Goal: Task Accomplishment & Management: Manage account settings

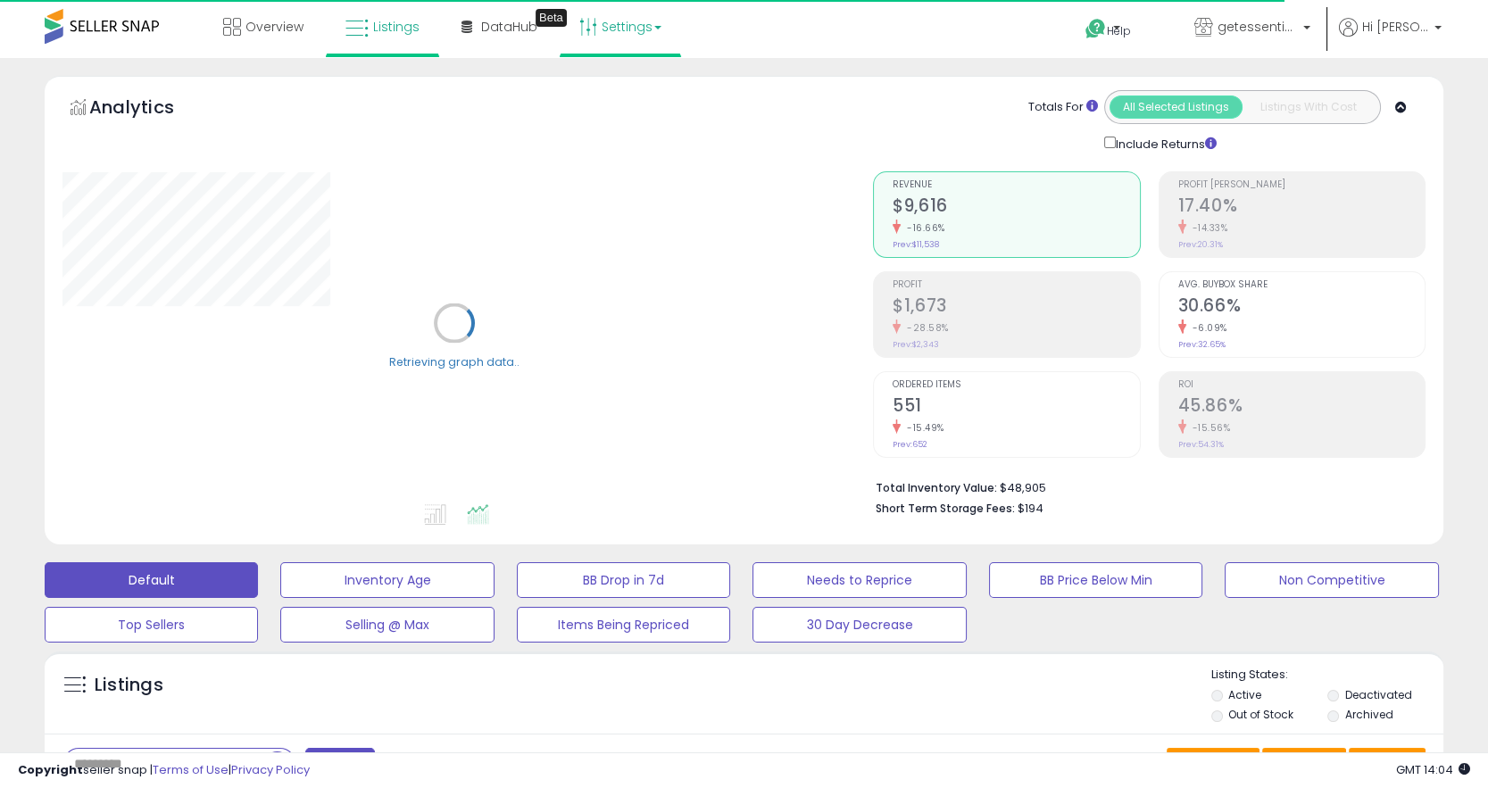
click at [606, 27] on link "Settings" at bounding box center [620, 27] width 109 height 54
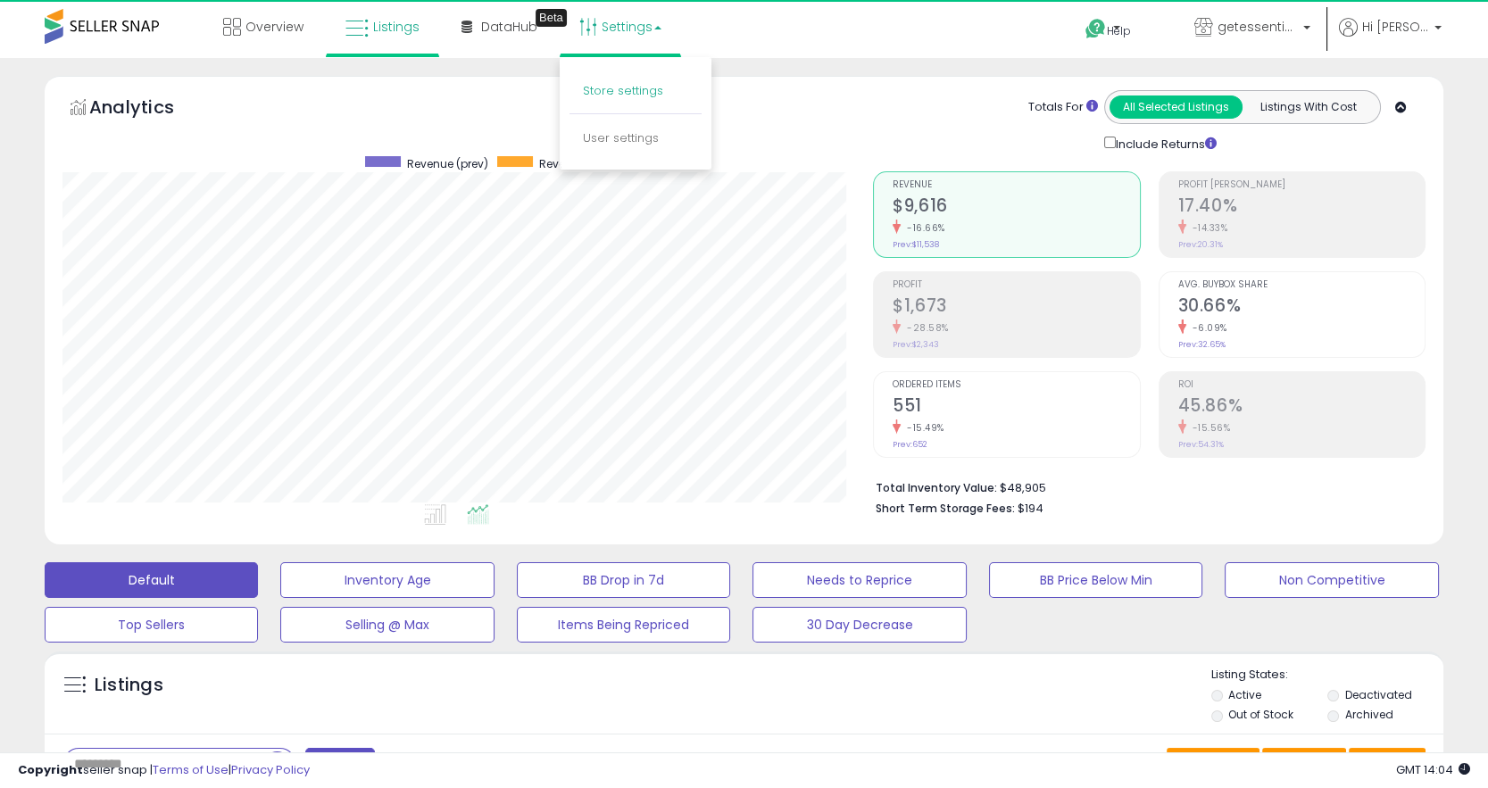
scroll to position [366, 810]
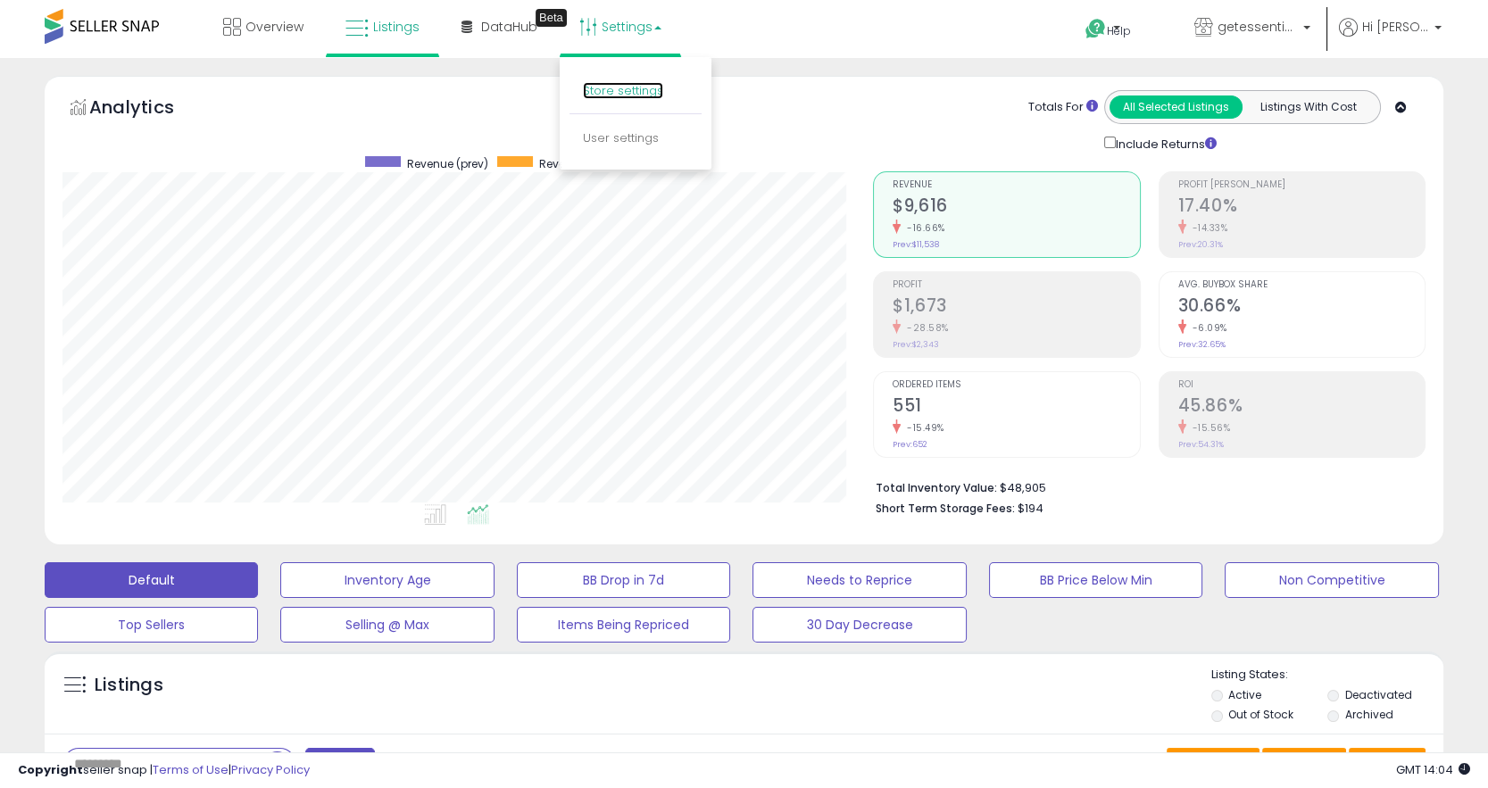
click at [623, 91] on link "Store settings" at bounding box center [623, 90] width 80 height 17
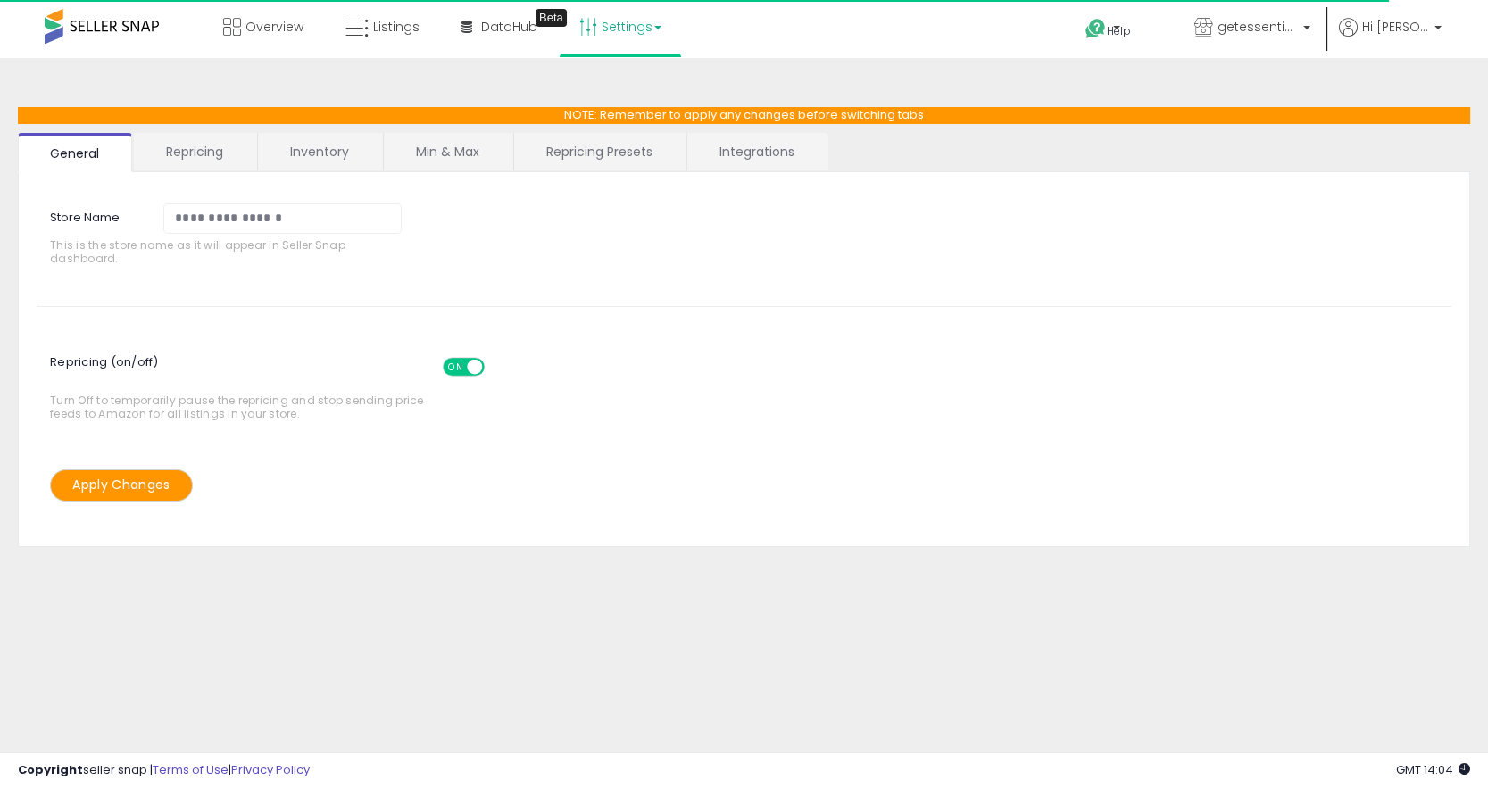
click at [489, 162] on link "Min & Max" at bounding box center [448, 151] width 128 height 37
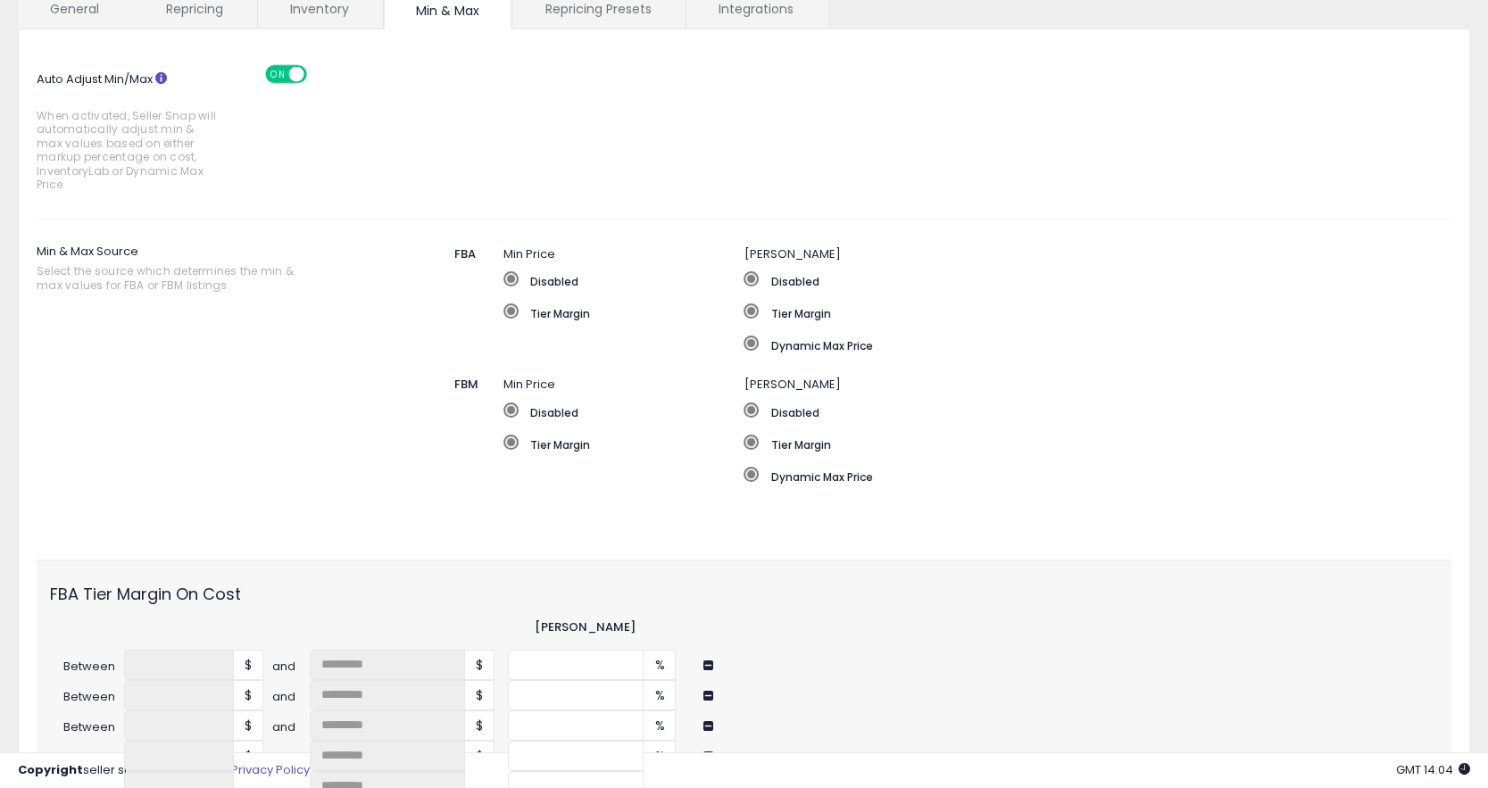
scroll to position [75, 0]
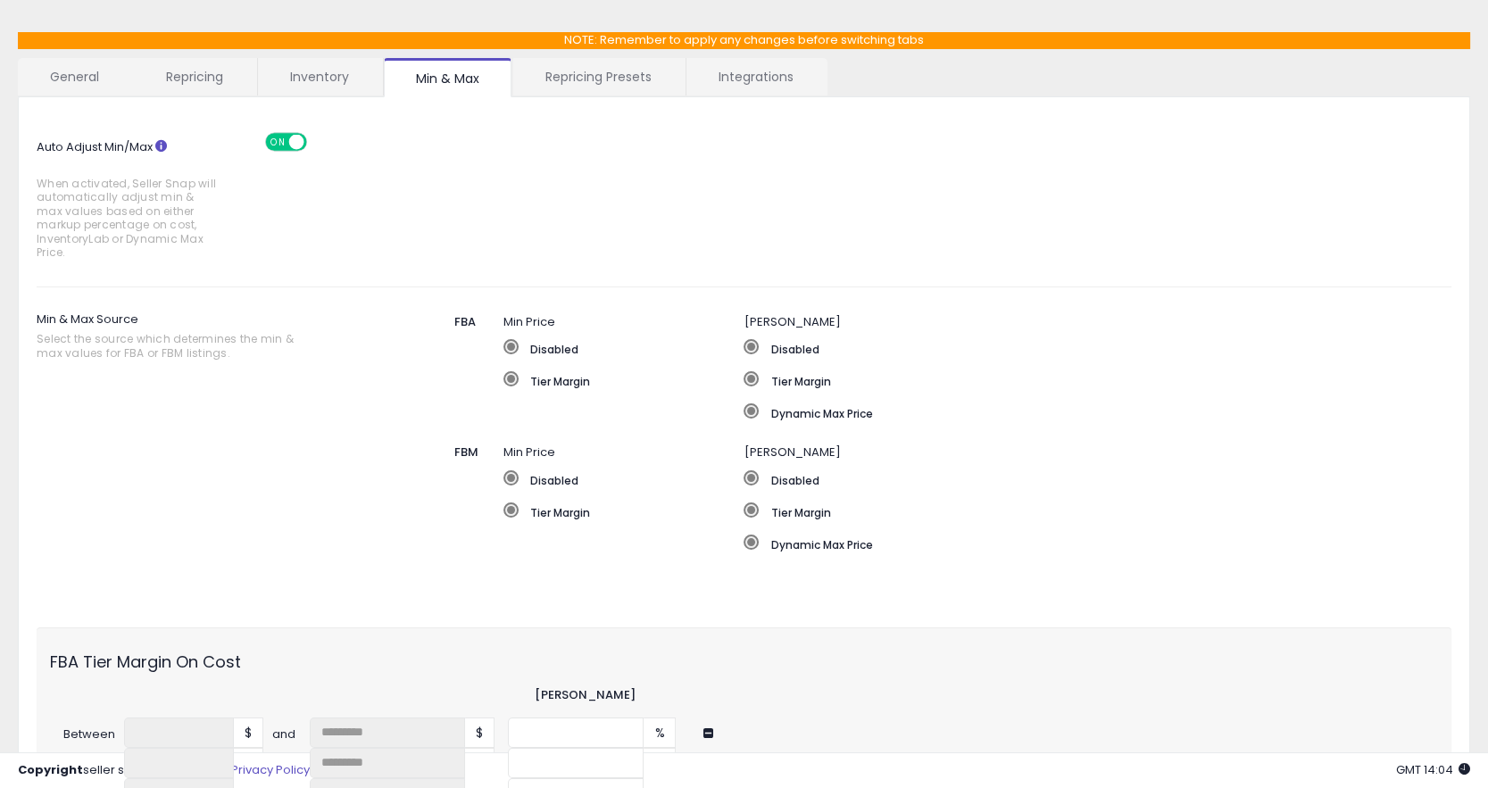
click at [729, 83] on link "Integrations" at bounding box center [755, 76] width 139 height 37
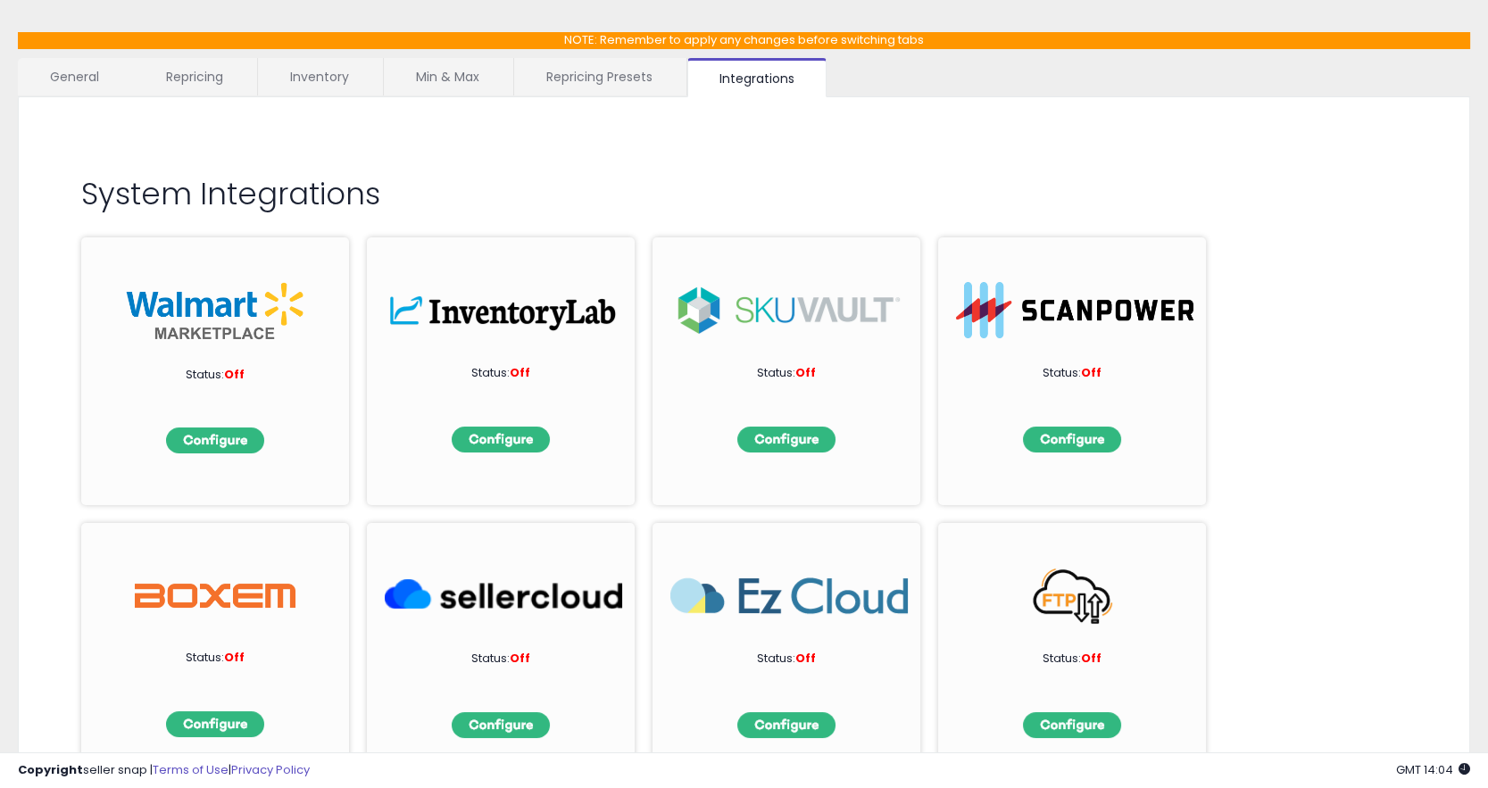
click at [567, 79] on link "Repricing Presets" at bounding box center [599, 76] width 170 height 37
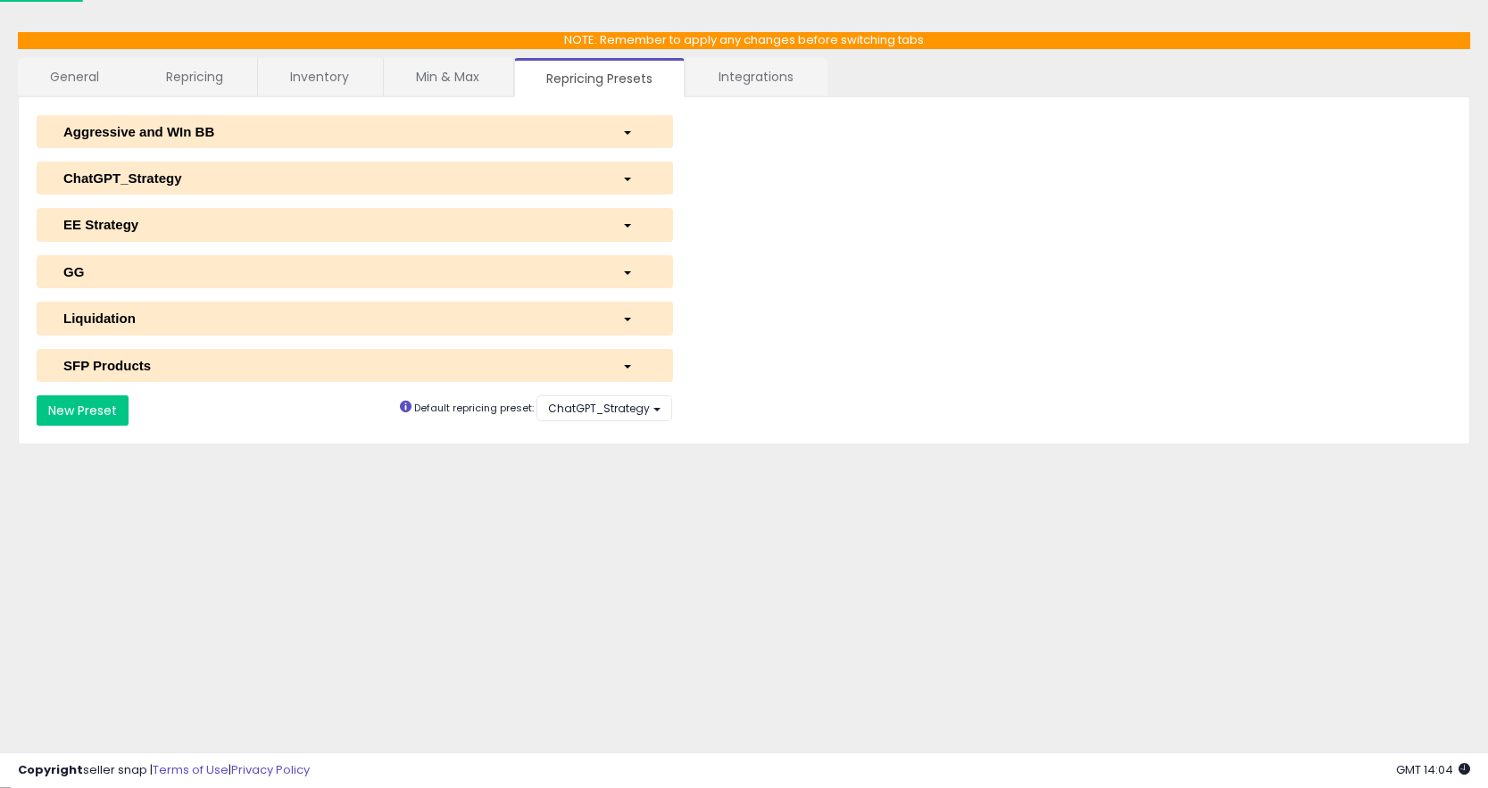
scroll to position [72, 0]
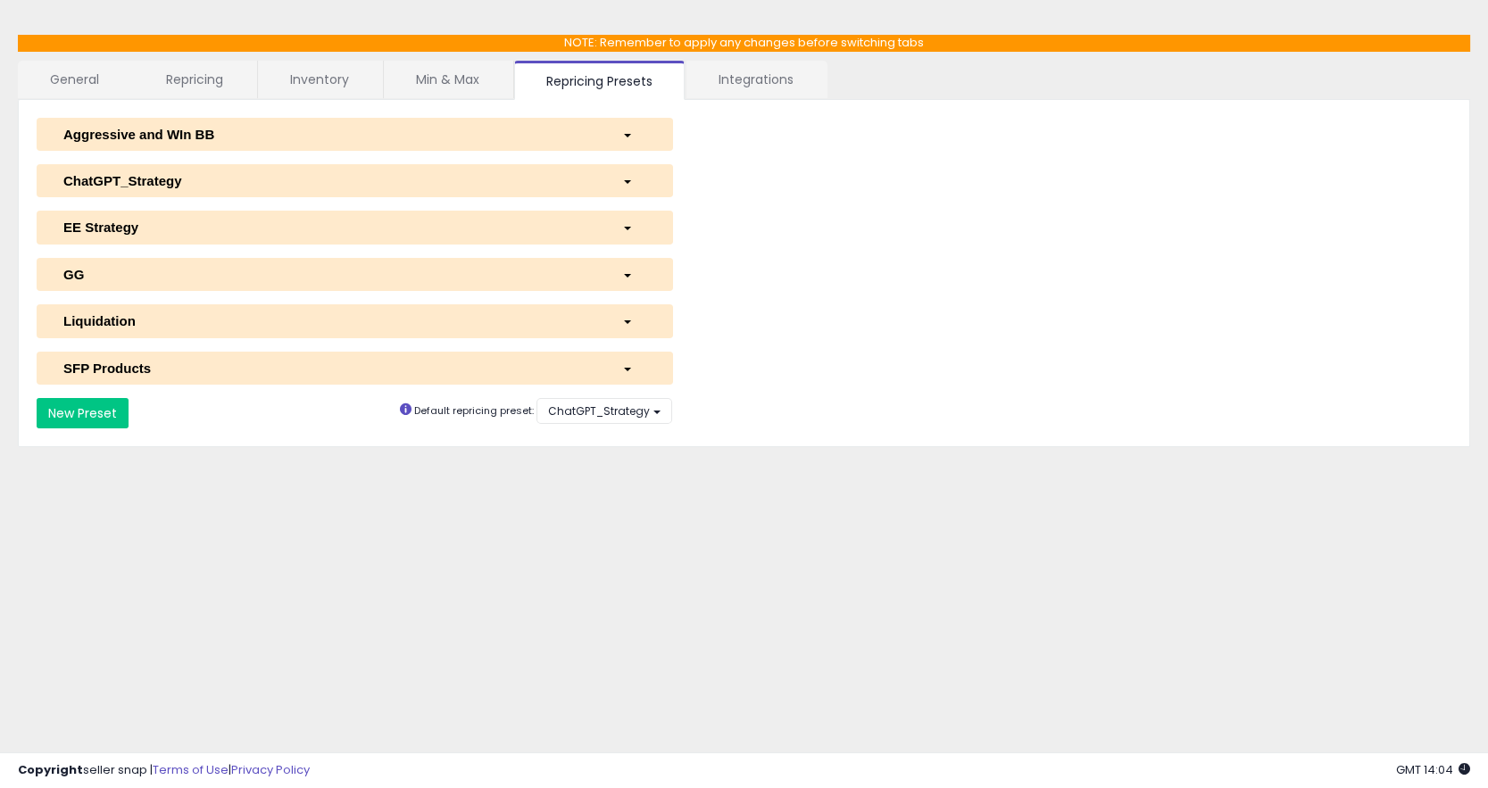
click at [397, 273] on div "GG" at bounding box center [329, 274] width 559 height 19
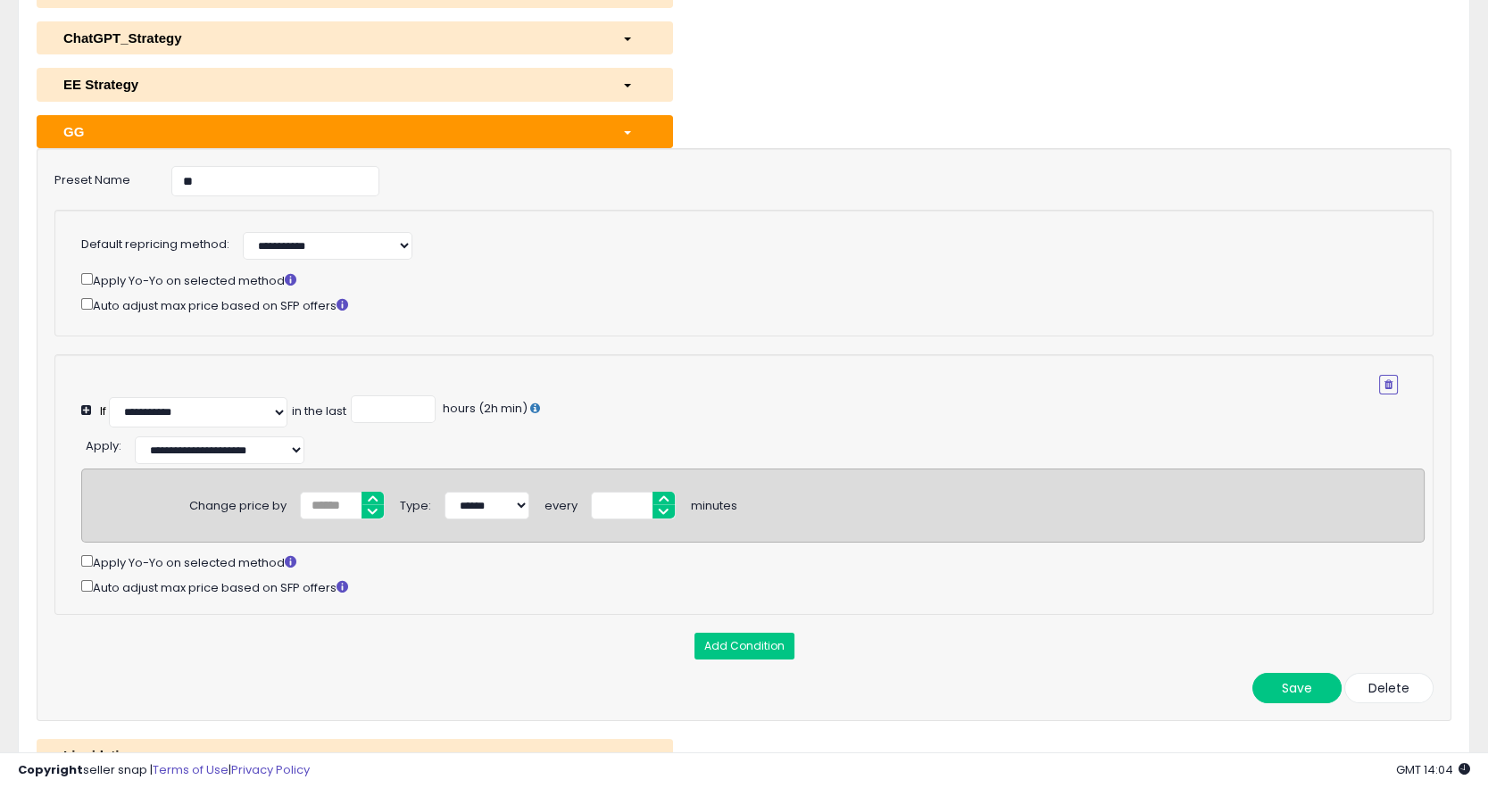
scroll to position [332, 0]
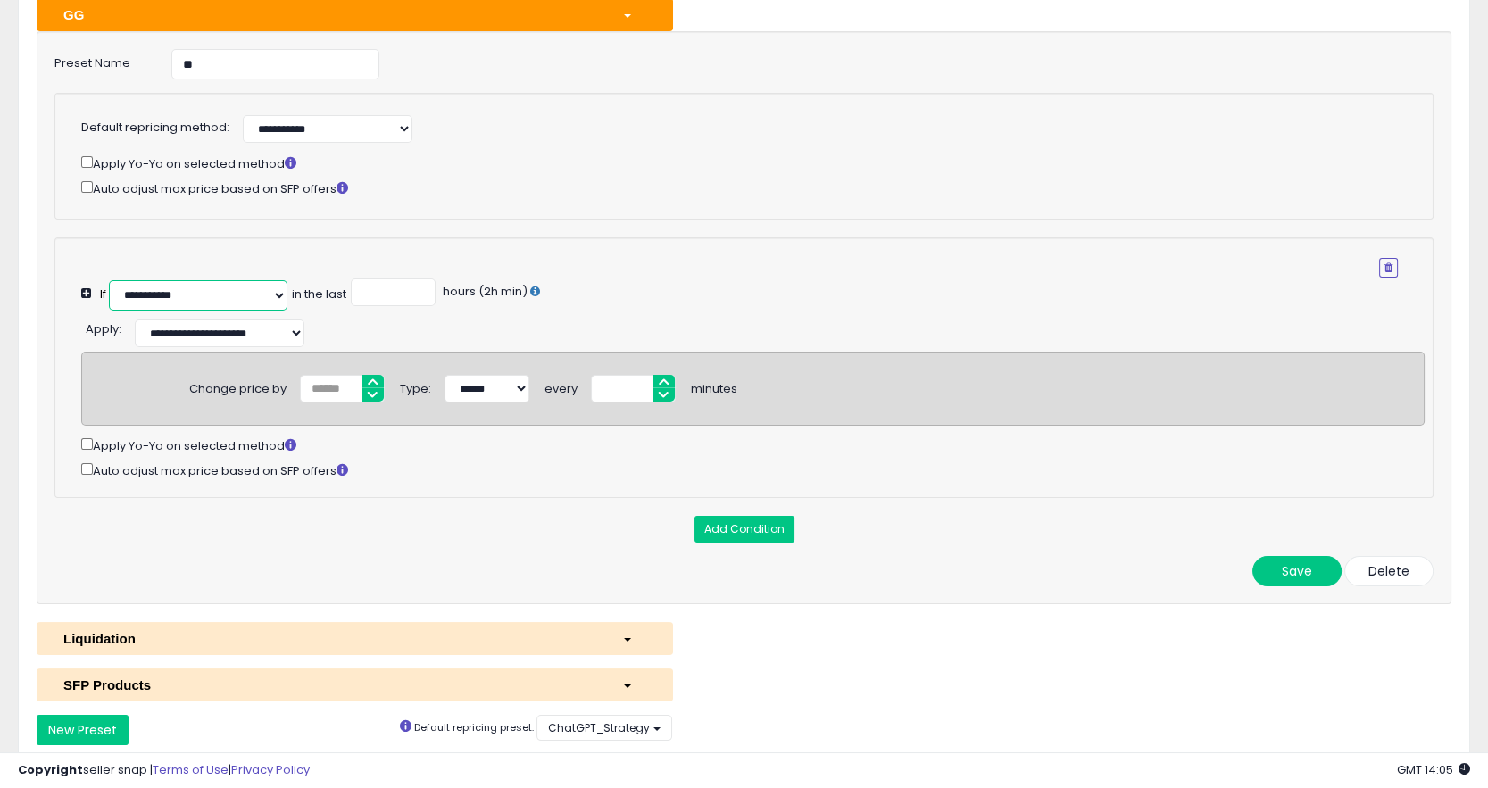
click at [116, 298] on select "**********" at bounding box center [198, 295] width 179 height 30
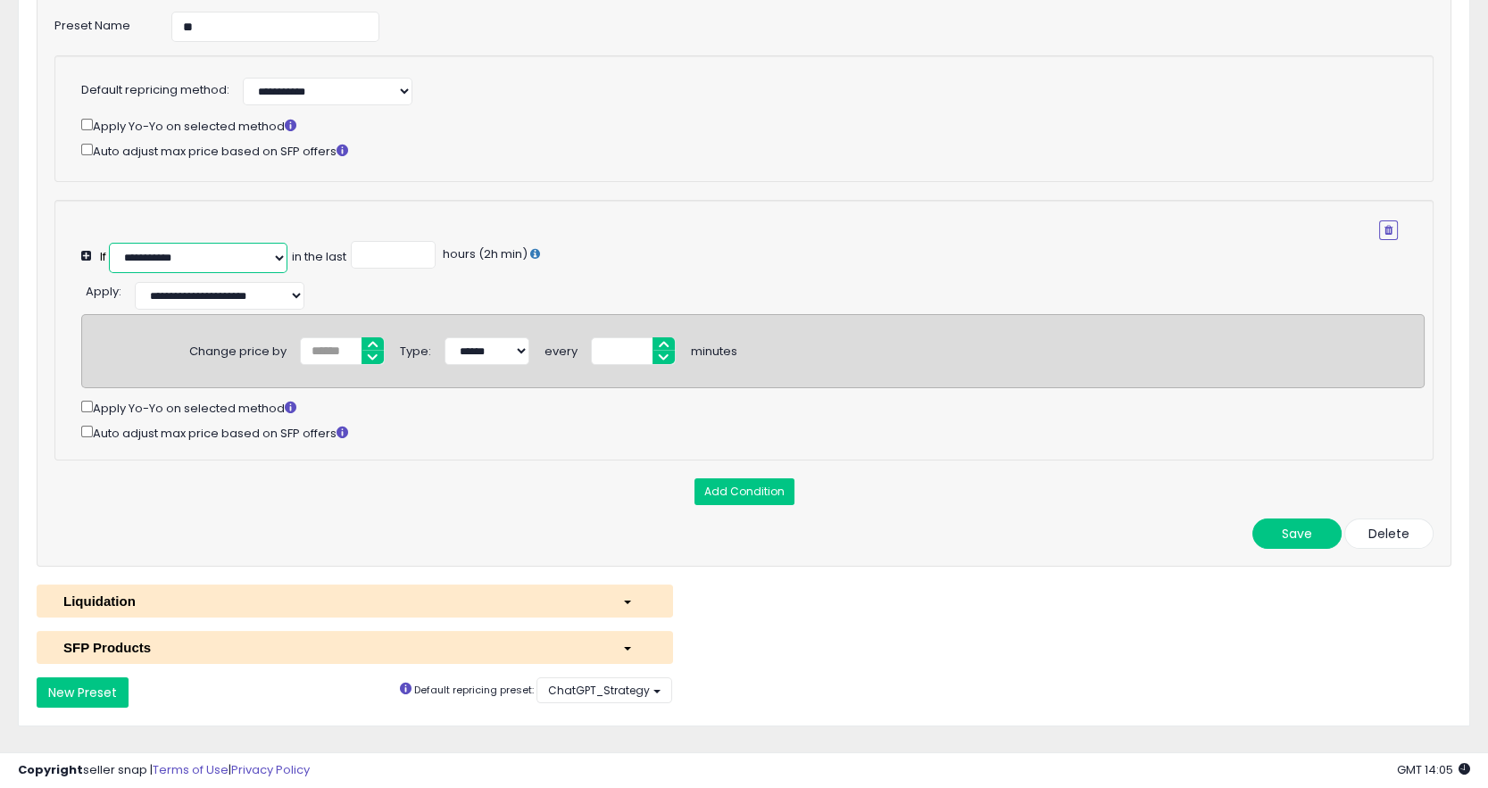
scroll to position [400, 0]
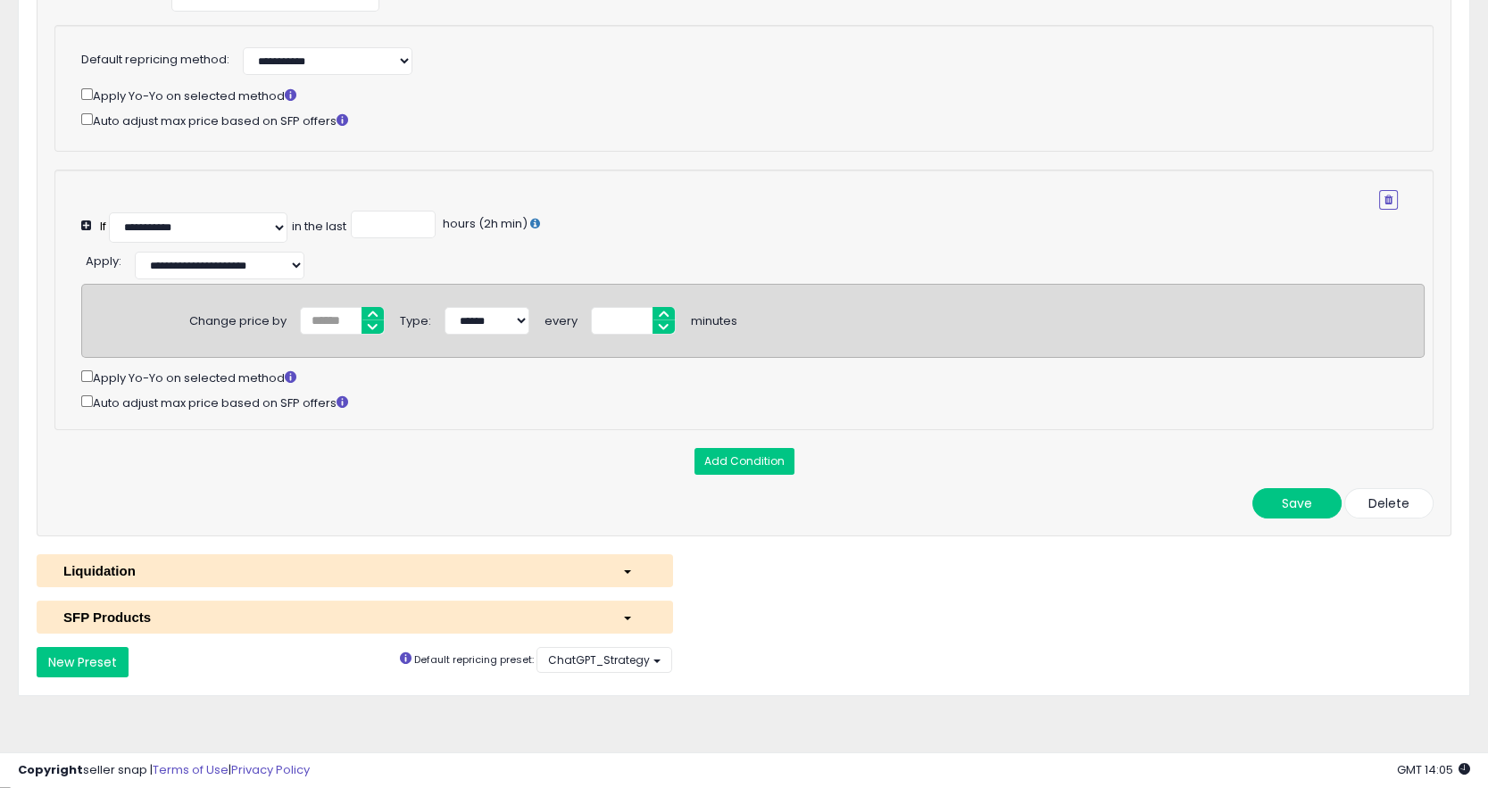
click at [444, 568] on div "Liquidation" at bounding box center [329, 570] width 559 height 19
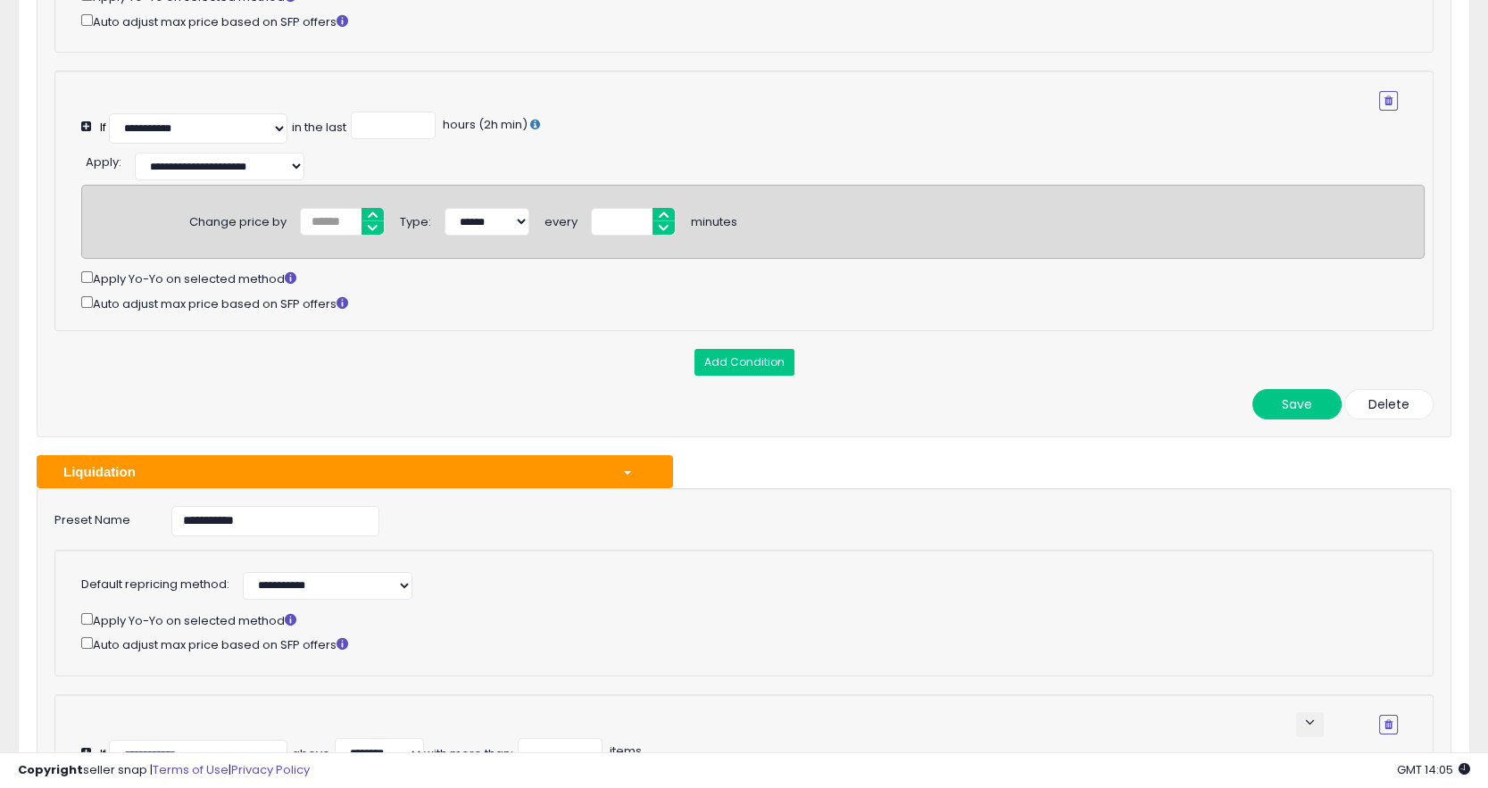
click at [455, 463] on button "Liquidation" at bounding box center [355, 471] width 636 height 33
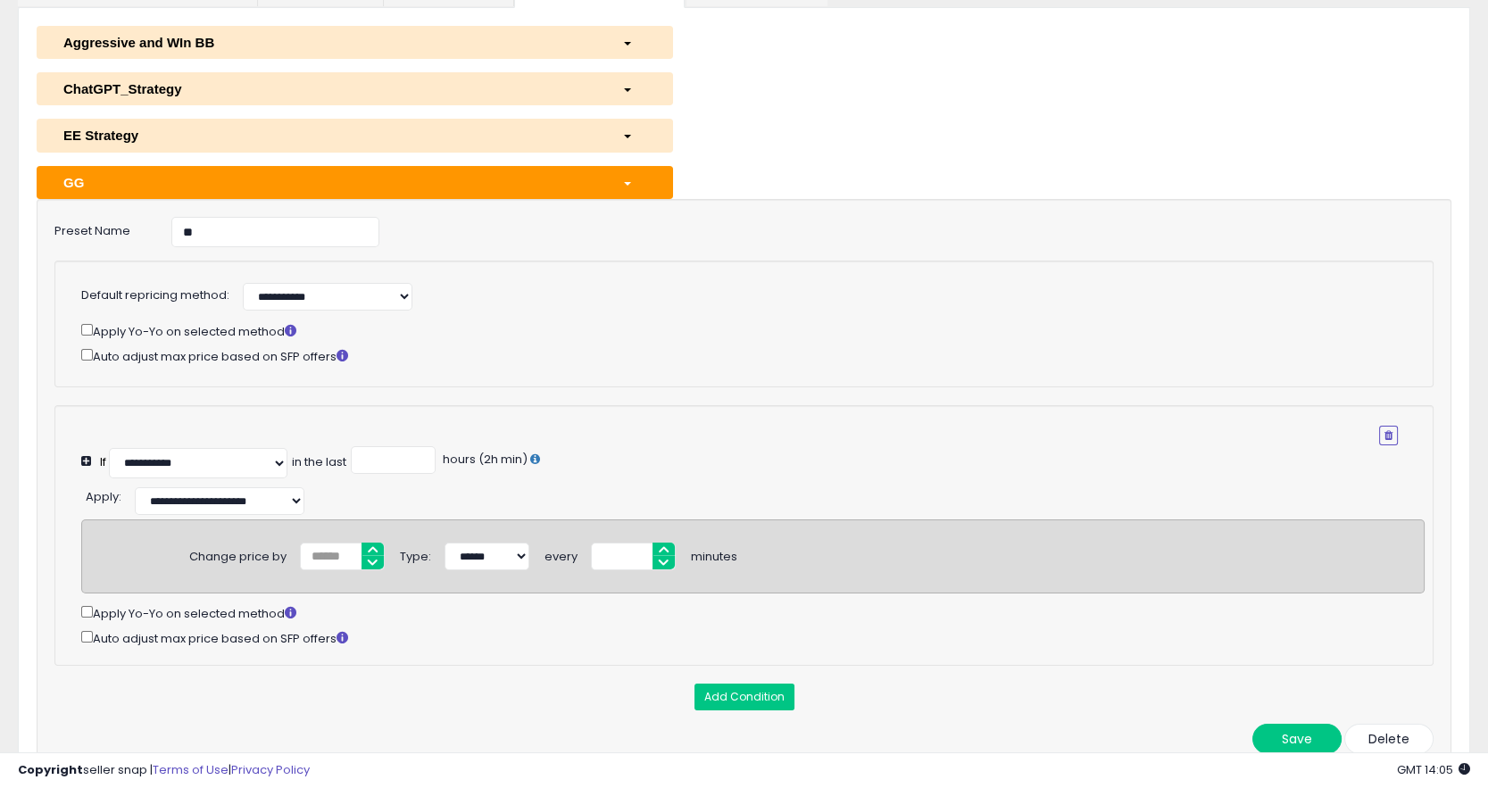
scroll to position [143, 0]
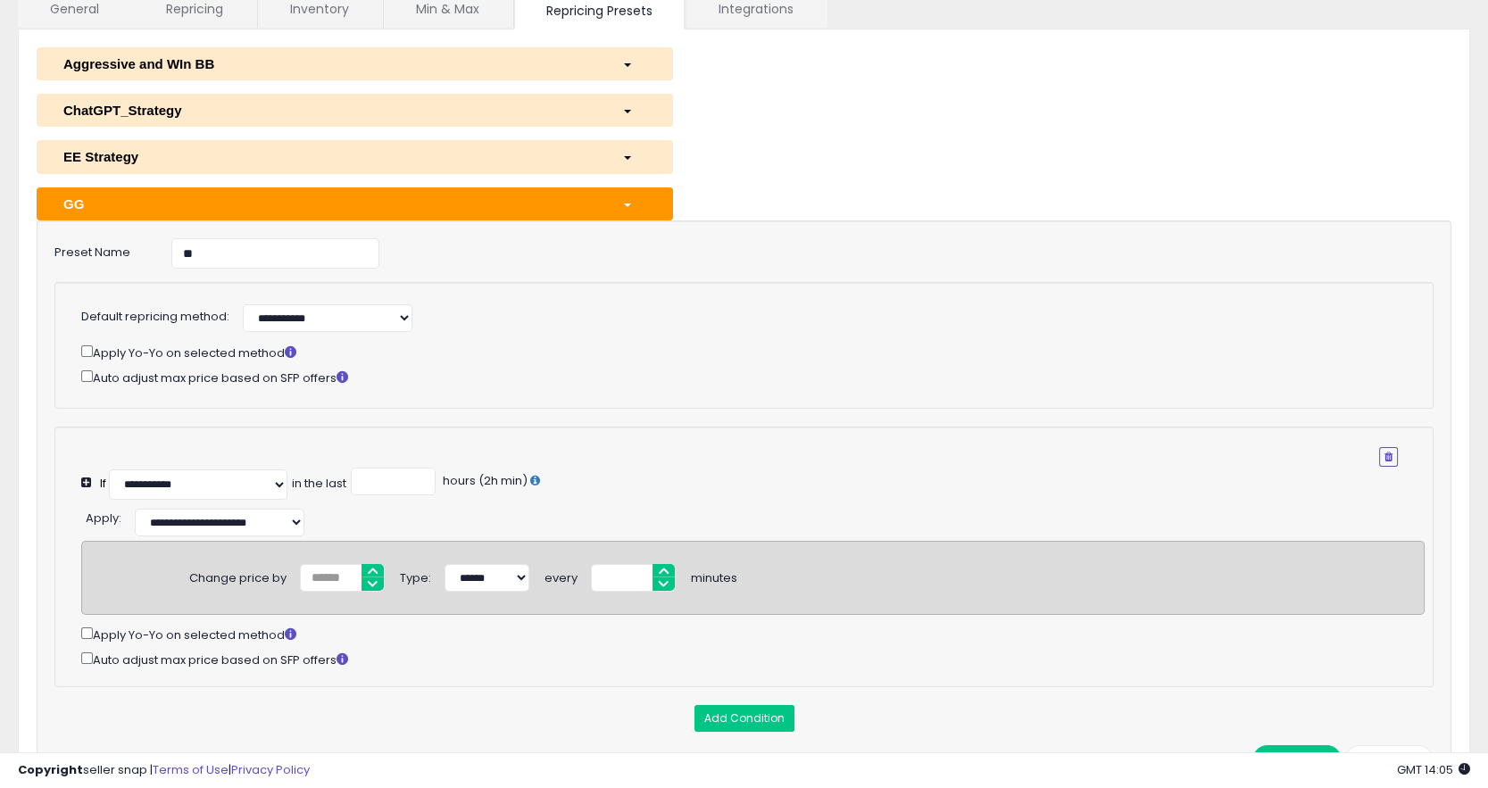
click at [448, 209] on div "GG" at bounding box center [329, 204] width 559 height 19
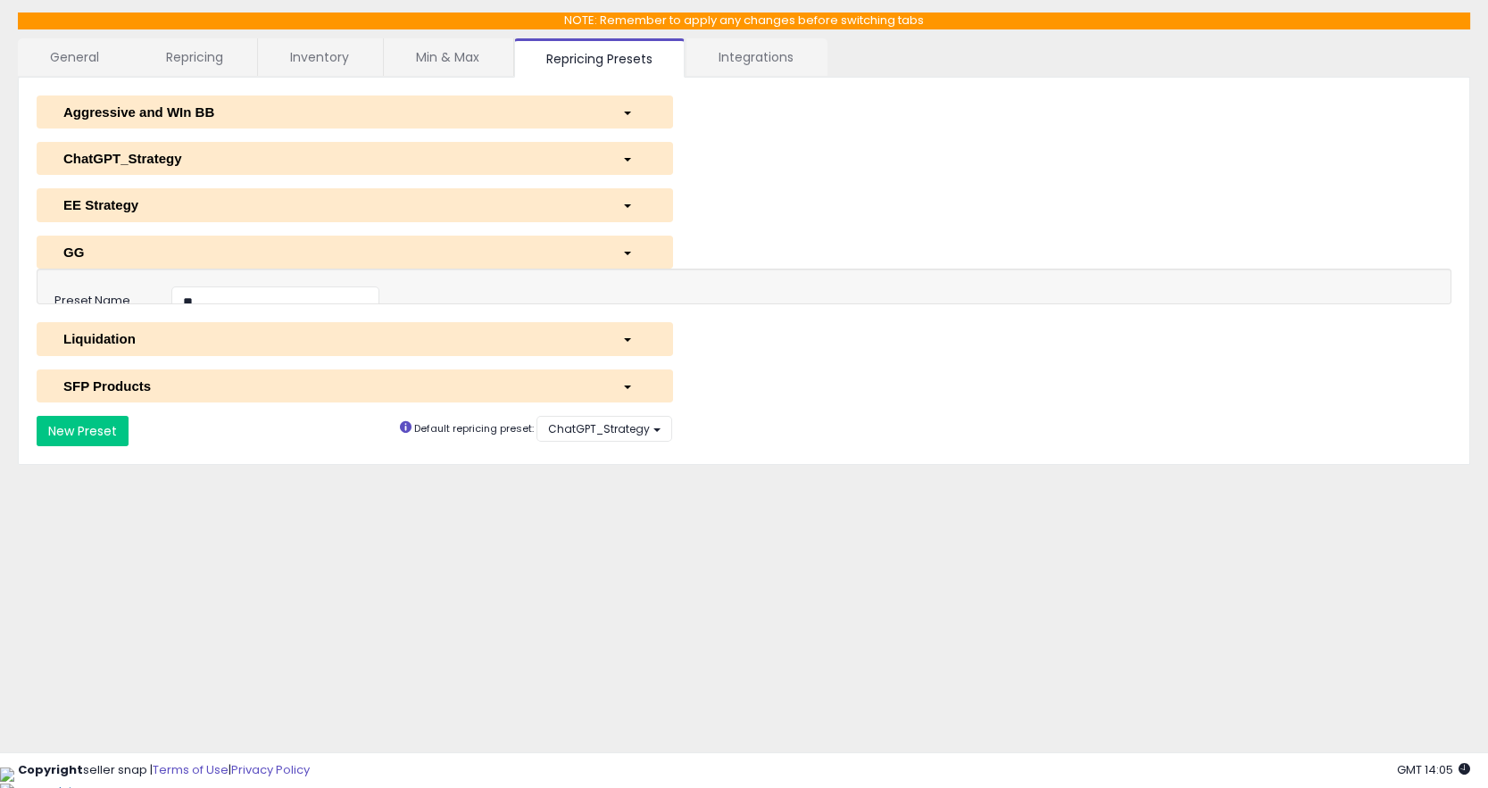
scroll to position [72, 0]
